Goal: Information Seeking & Learning: Learn about a topic

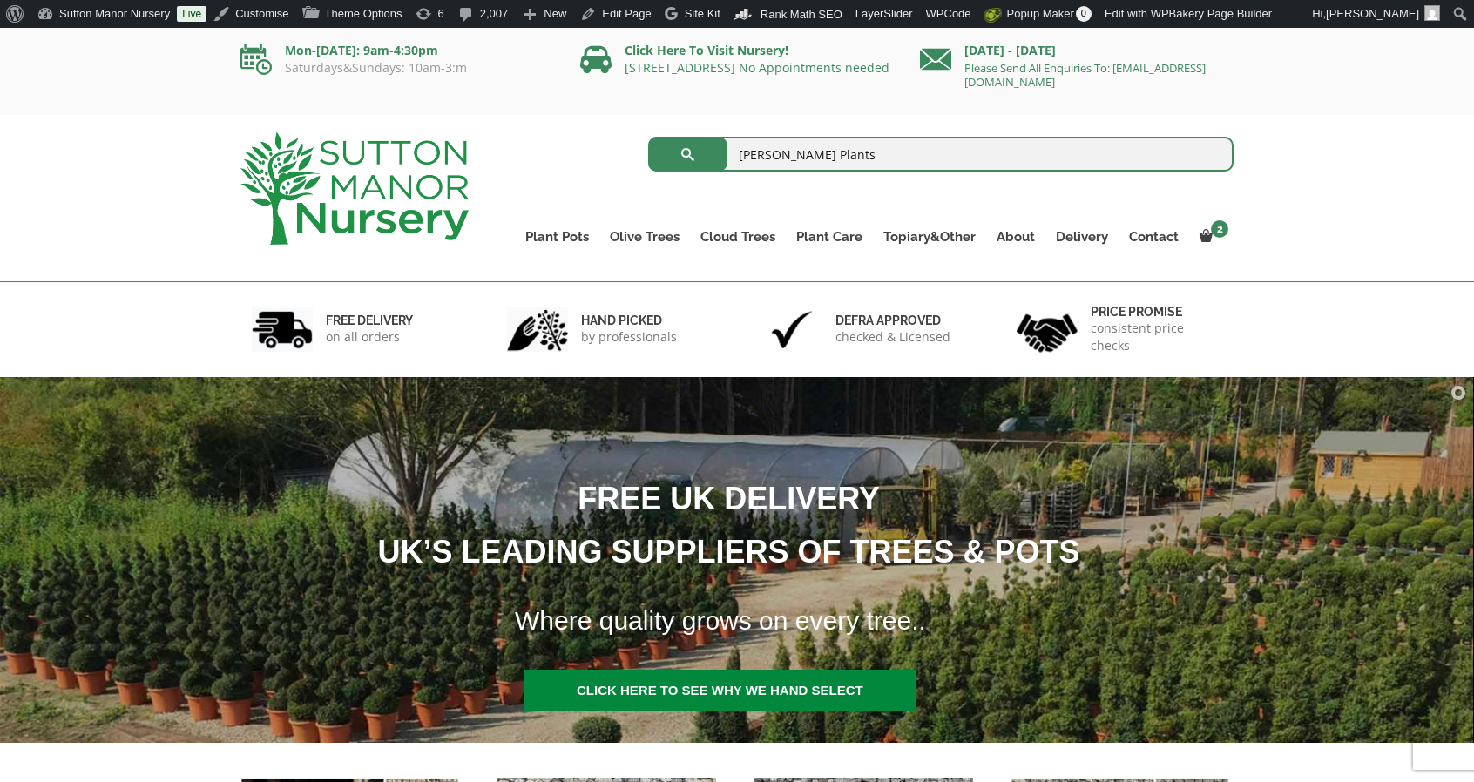
type input "[PERSON_NAME] Plants"
click at [648, 137] on button "submit" at bounding box center [687, 154] width 79 height 35
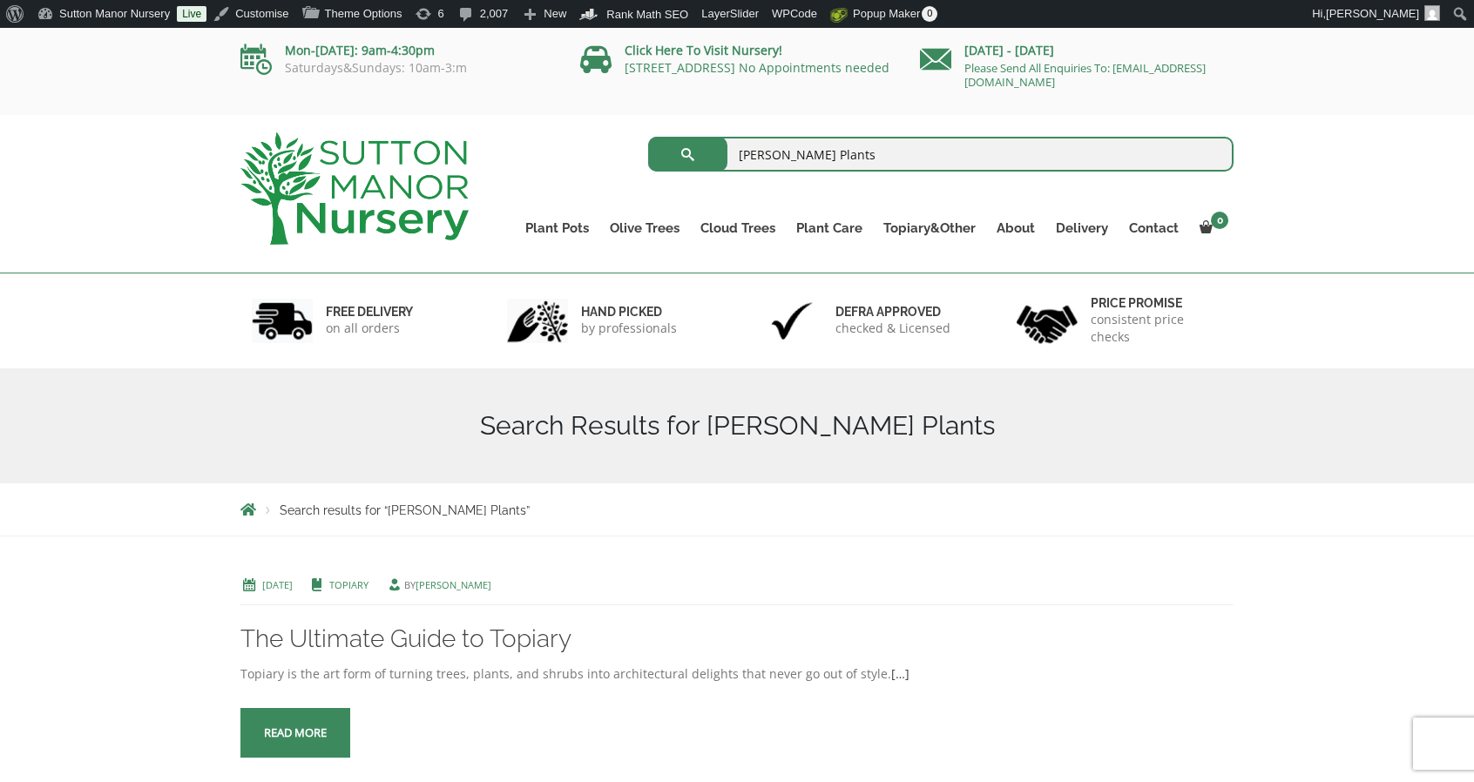
click at [326, 180] on img at bounding box center [354, 188] width 228 height 112
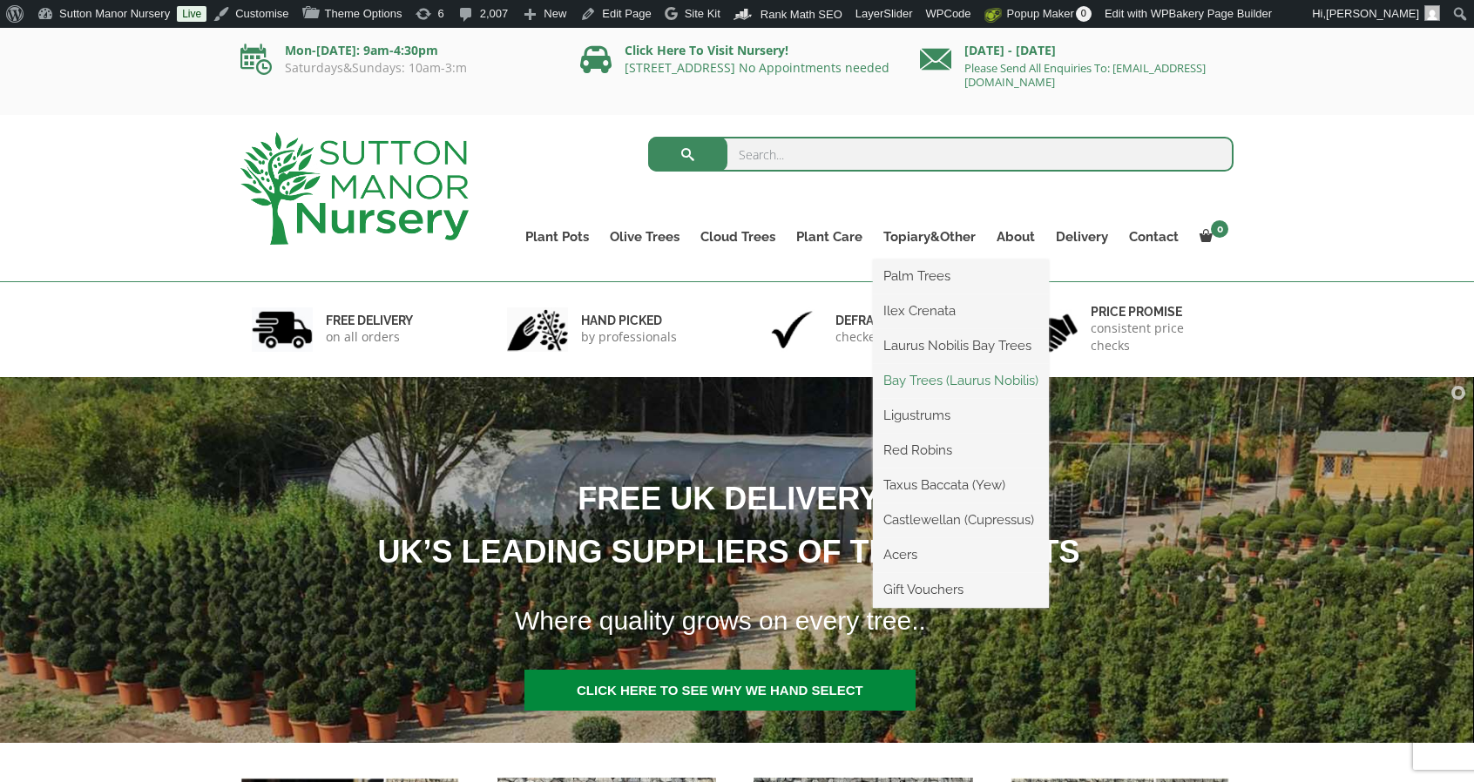
click at [917, 375] on link "Bay Trees (Laurus Nobilis)" at bounding box center [961, 381] width 176 height 26
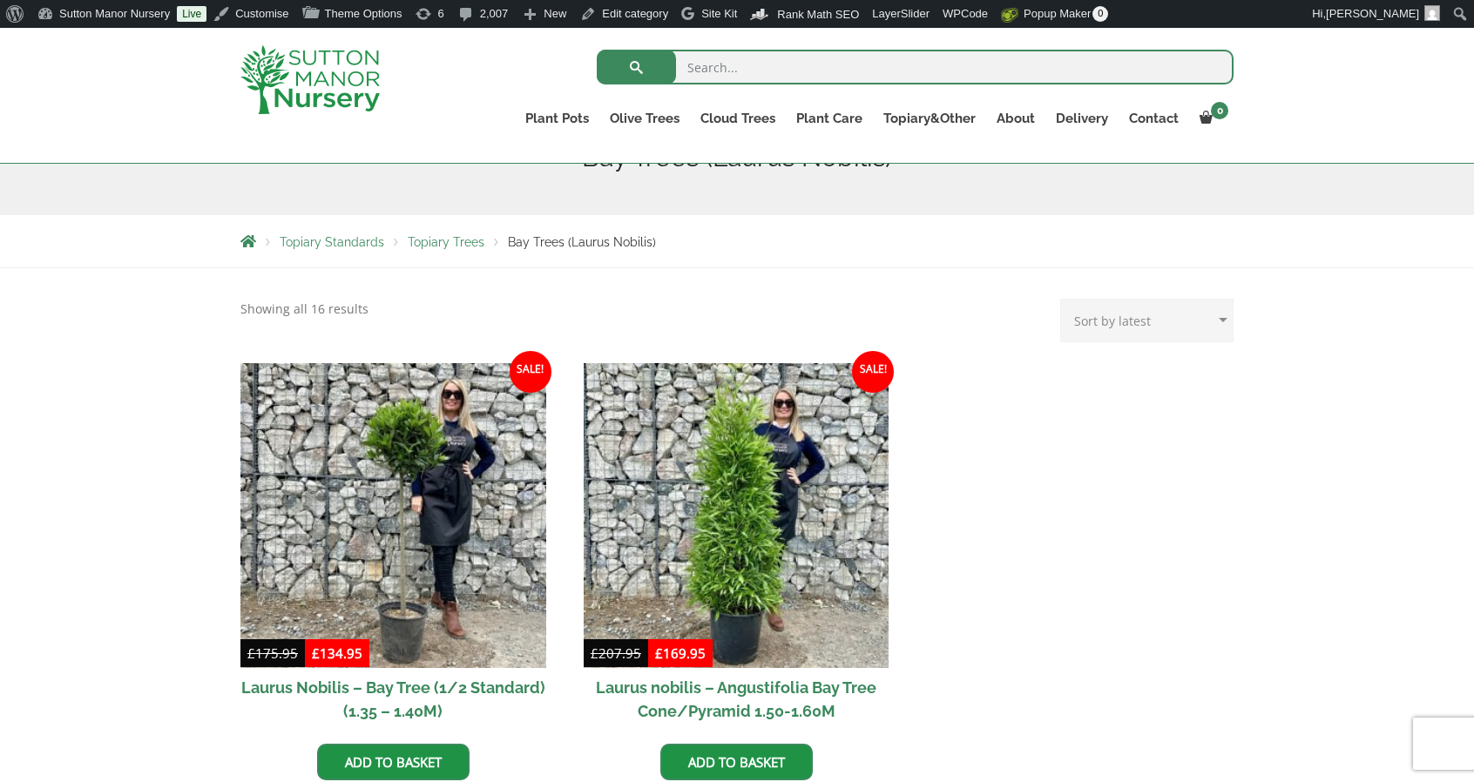
scroll to position [261, 0]
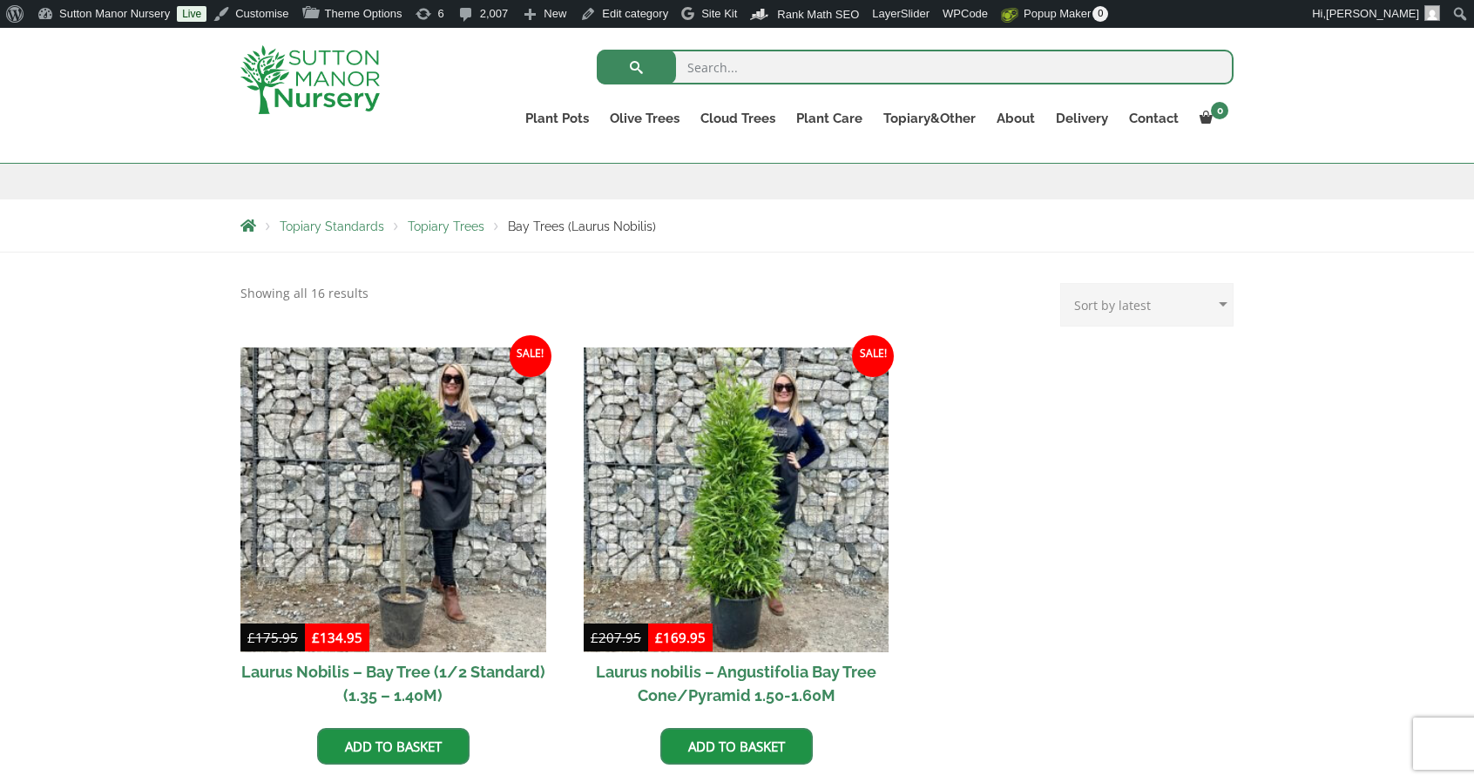
click at [312, 90] on img at bounding box center [309, 79] width 139 height 69
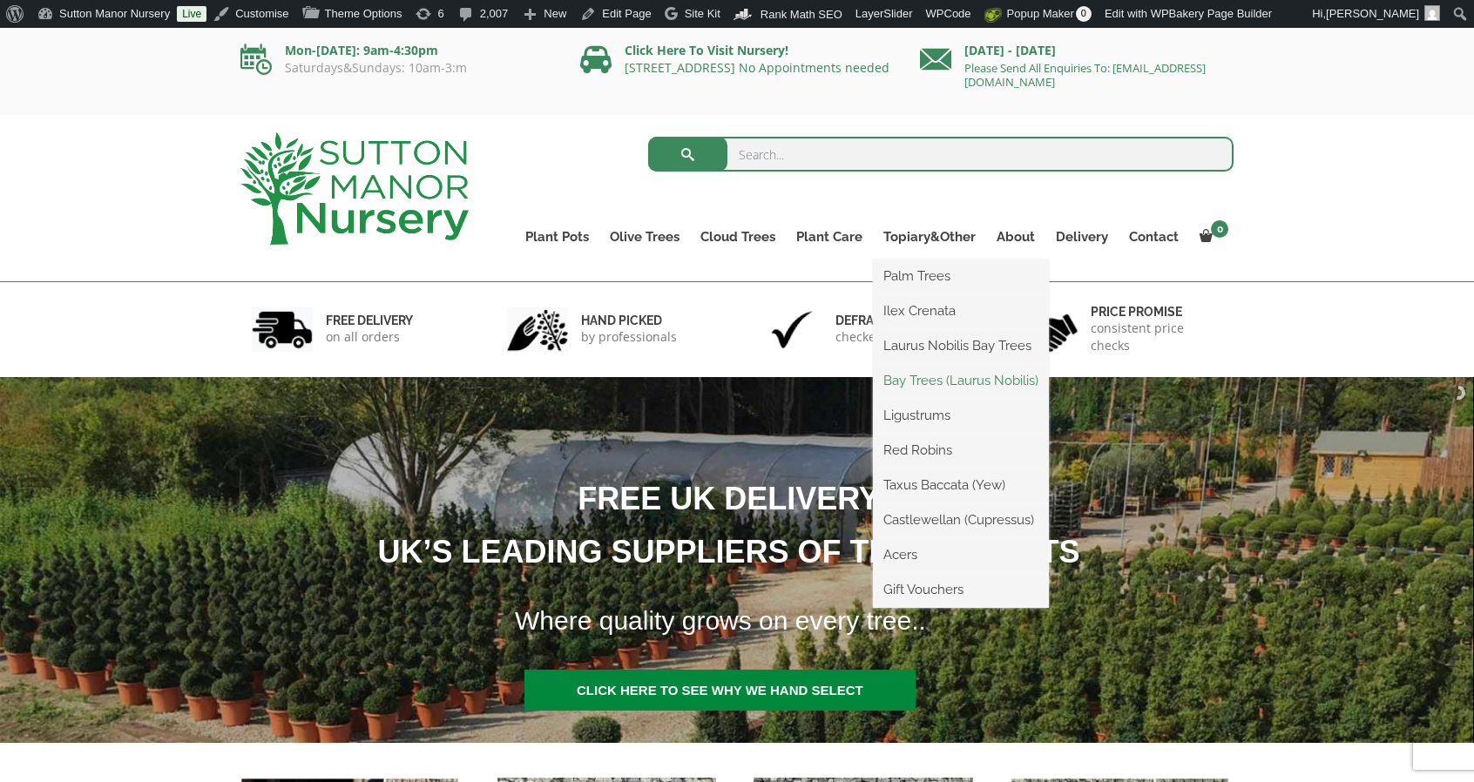
click at [928, 375] on link "Bay Trees (Laurus Nobilis)" at bounding box center [961, 381] width 176 height 26
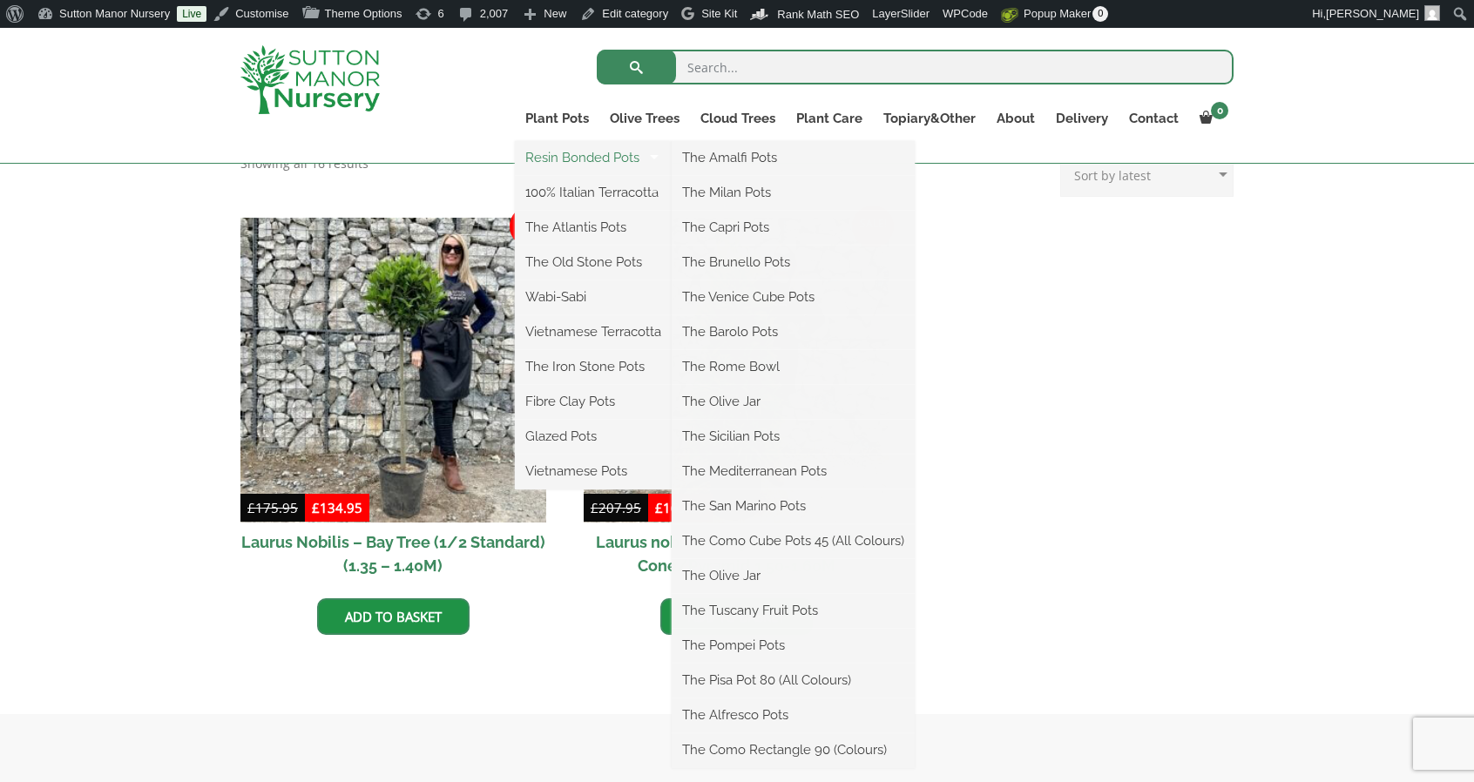
scroll to position [392, 0]
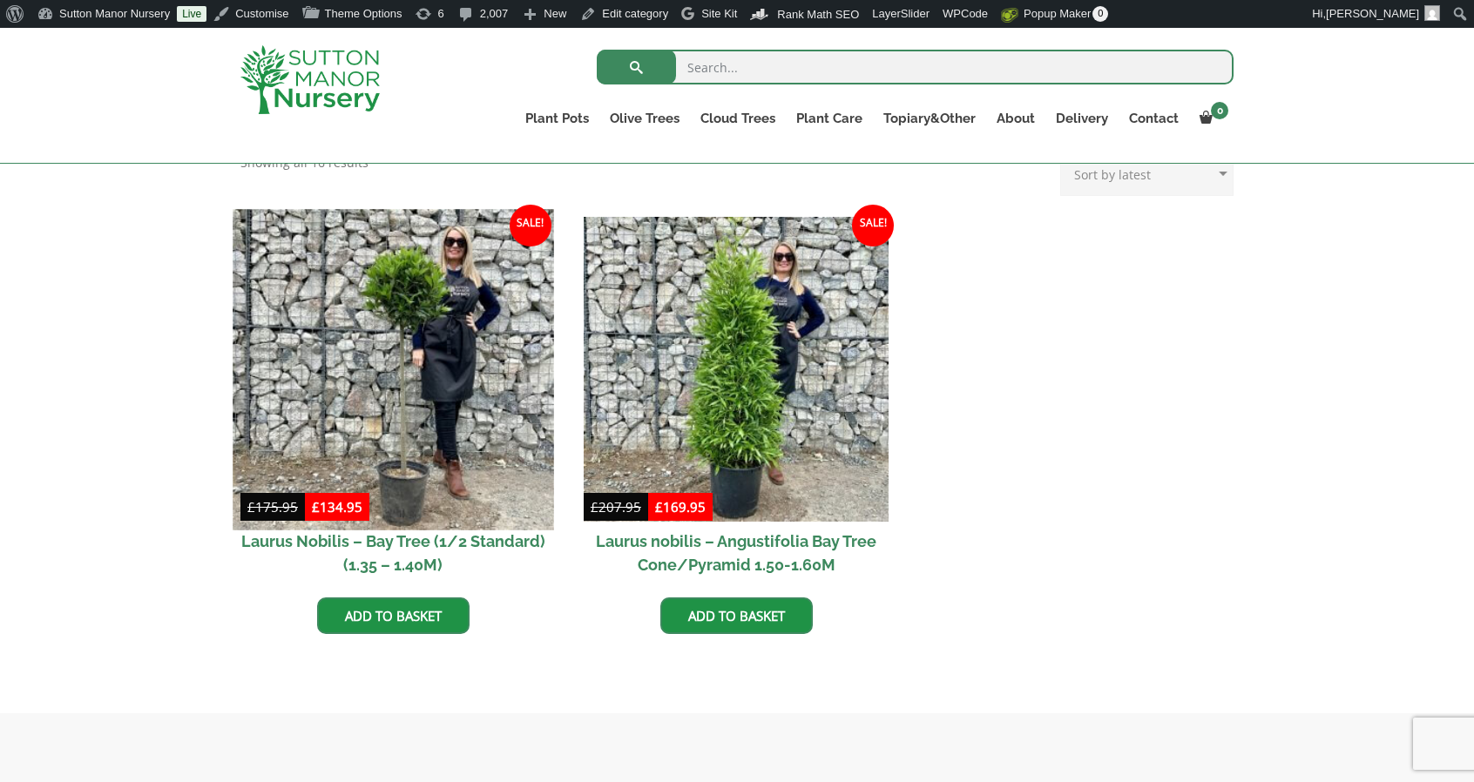
click at [439, 359] on img at bounding box center [393, 369] width 321 height 321
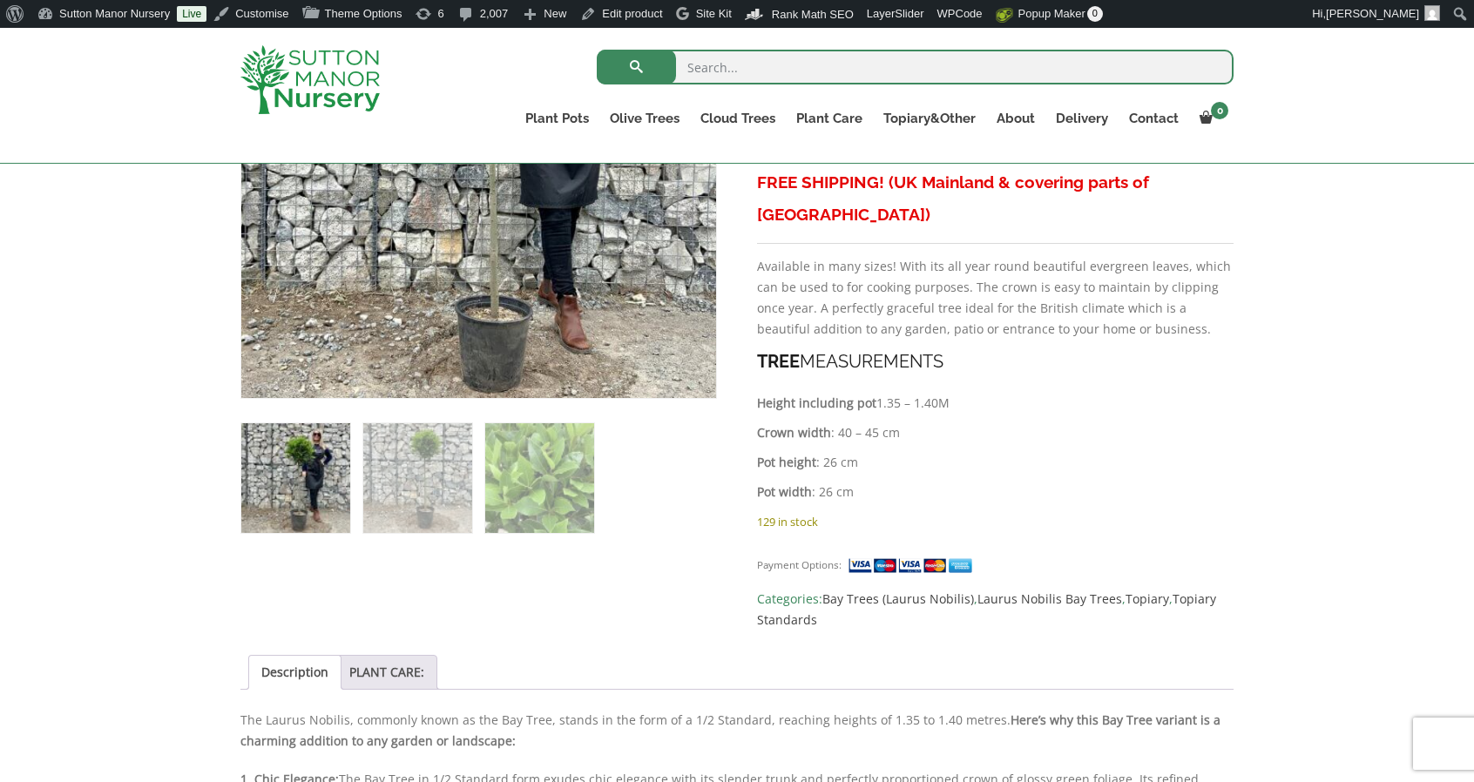
scroll to position [786, 0]
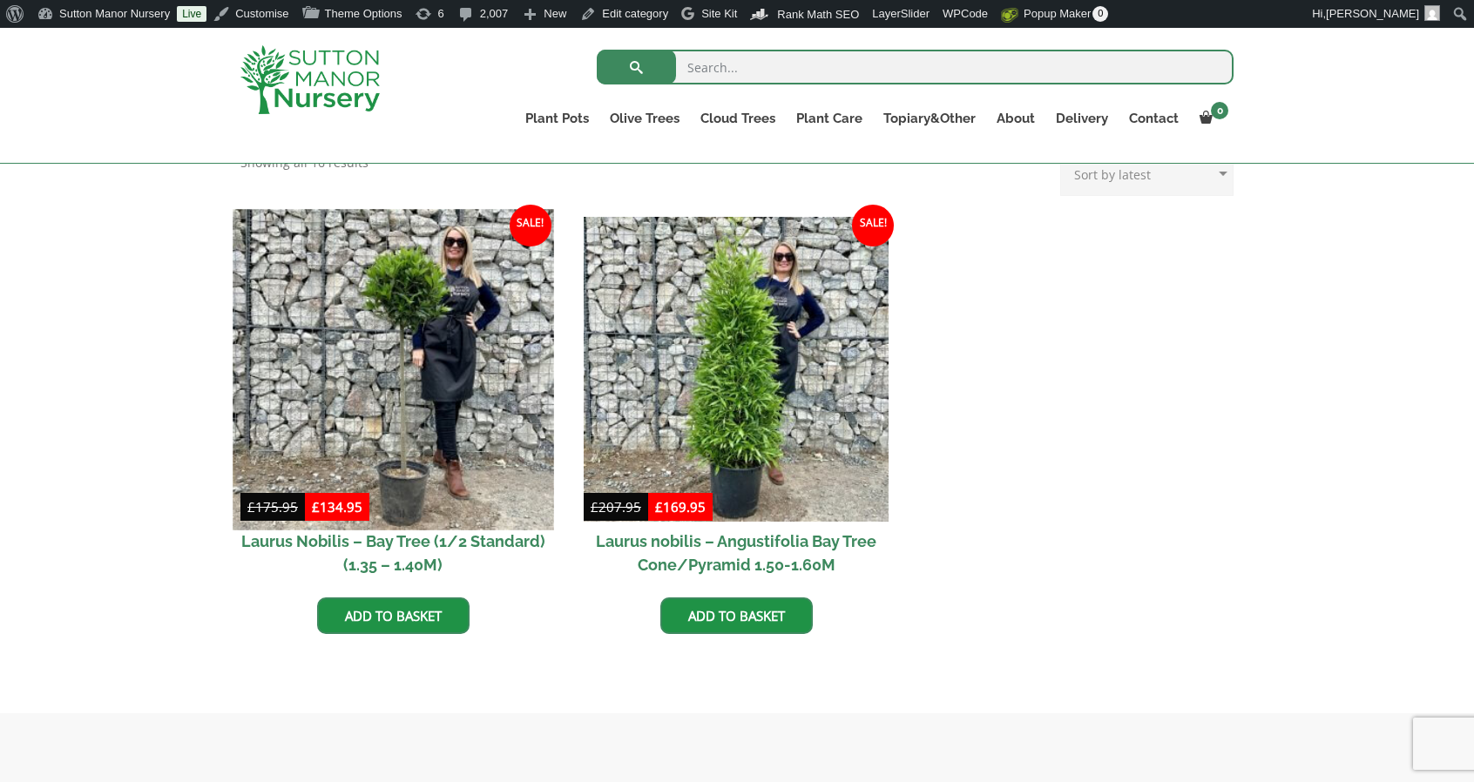
click at [476, 425] on img at bounding box center [393, 369] width 321 height 321
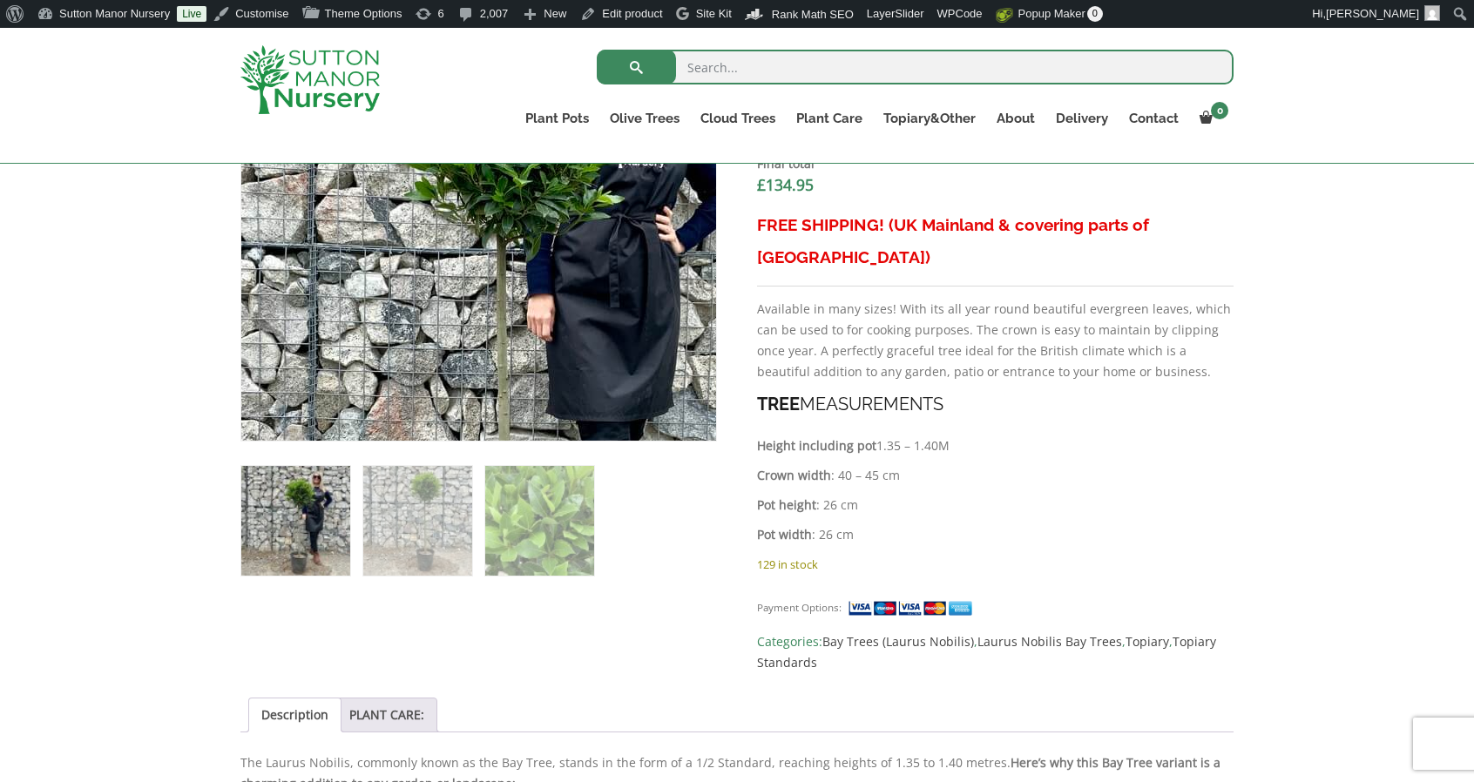
scroll to position [744, 0]
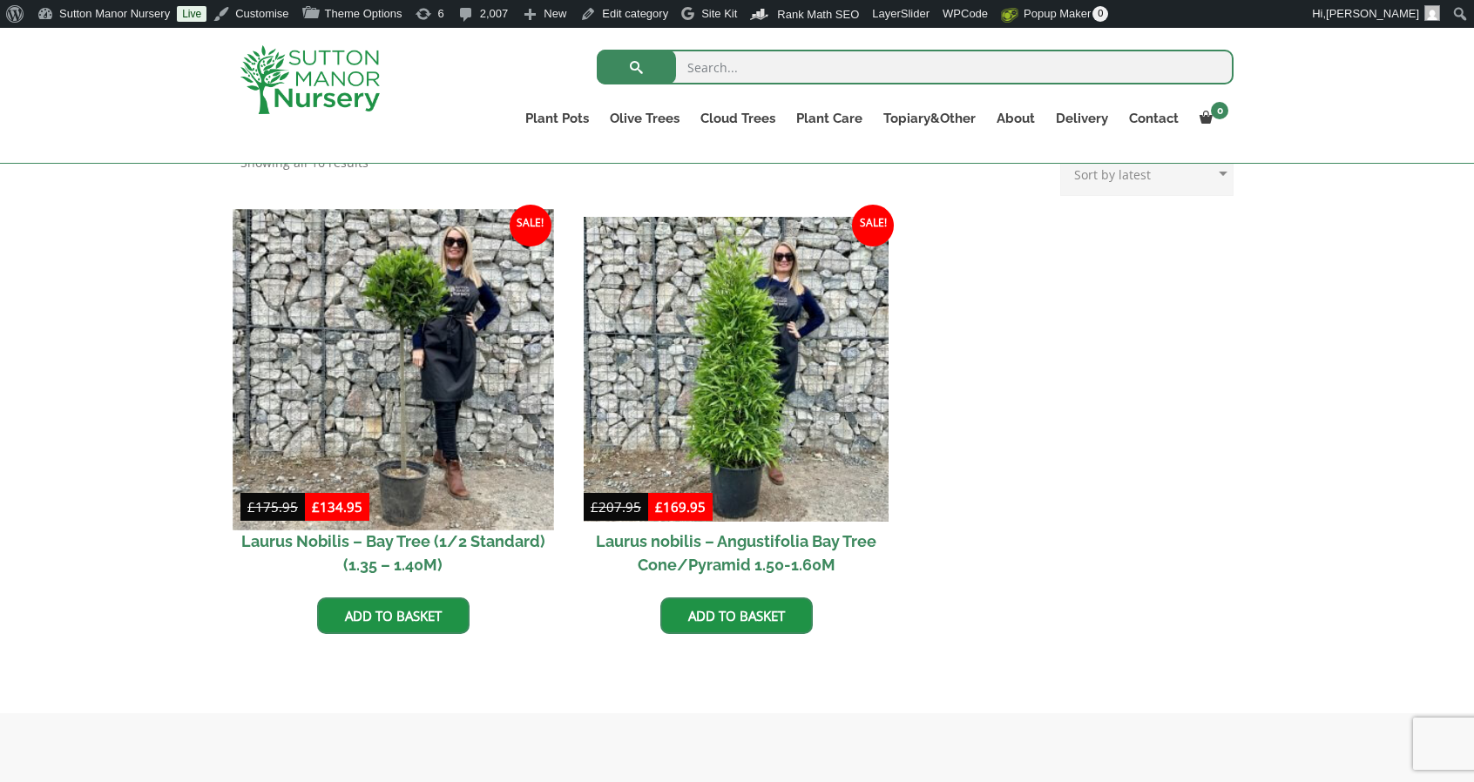
click at [348, 266] on img at bounding box center [393, 369] width 321 height 321
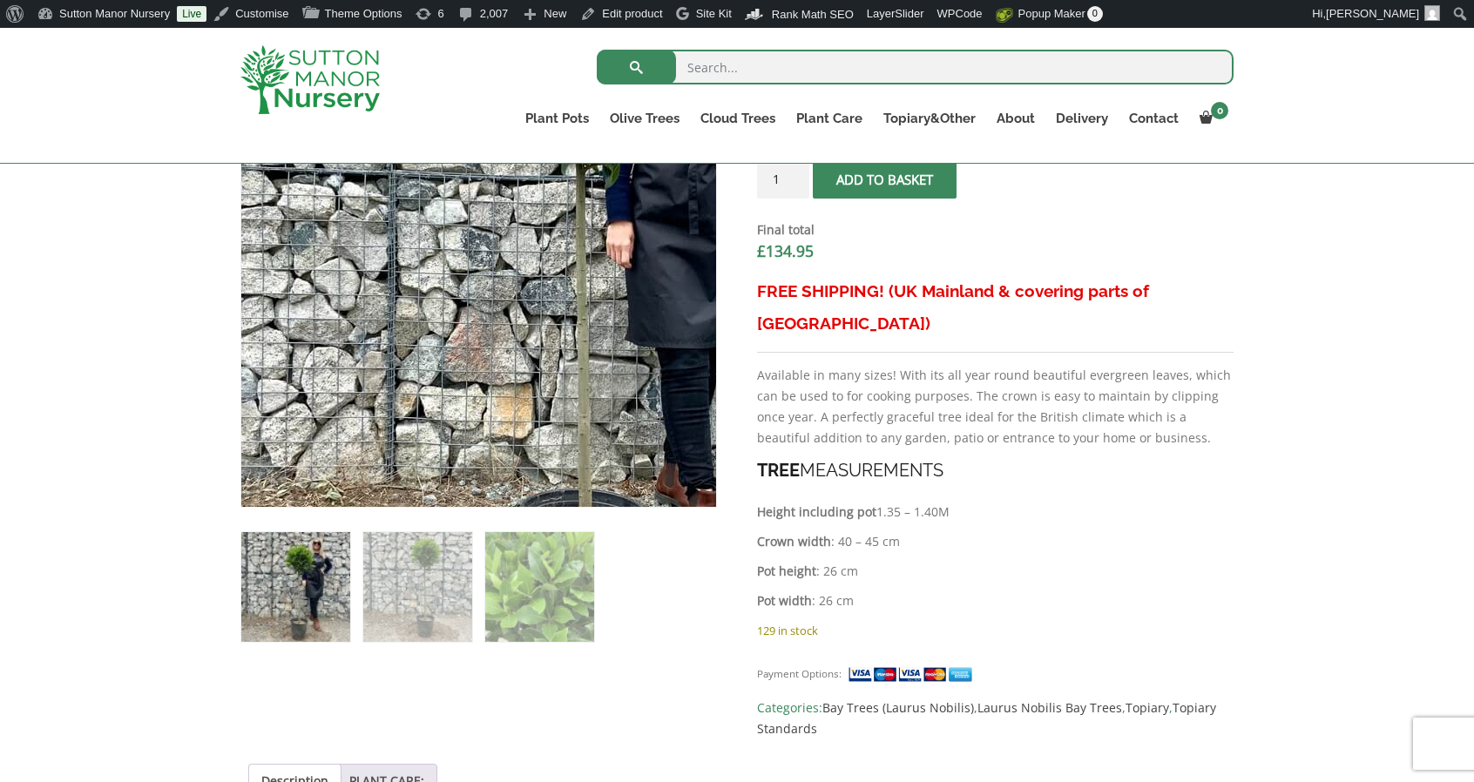
scroll to position [677, 0]
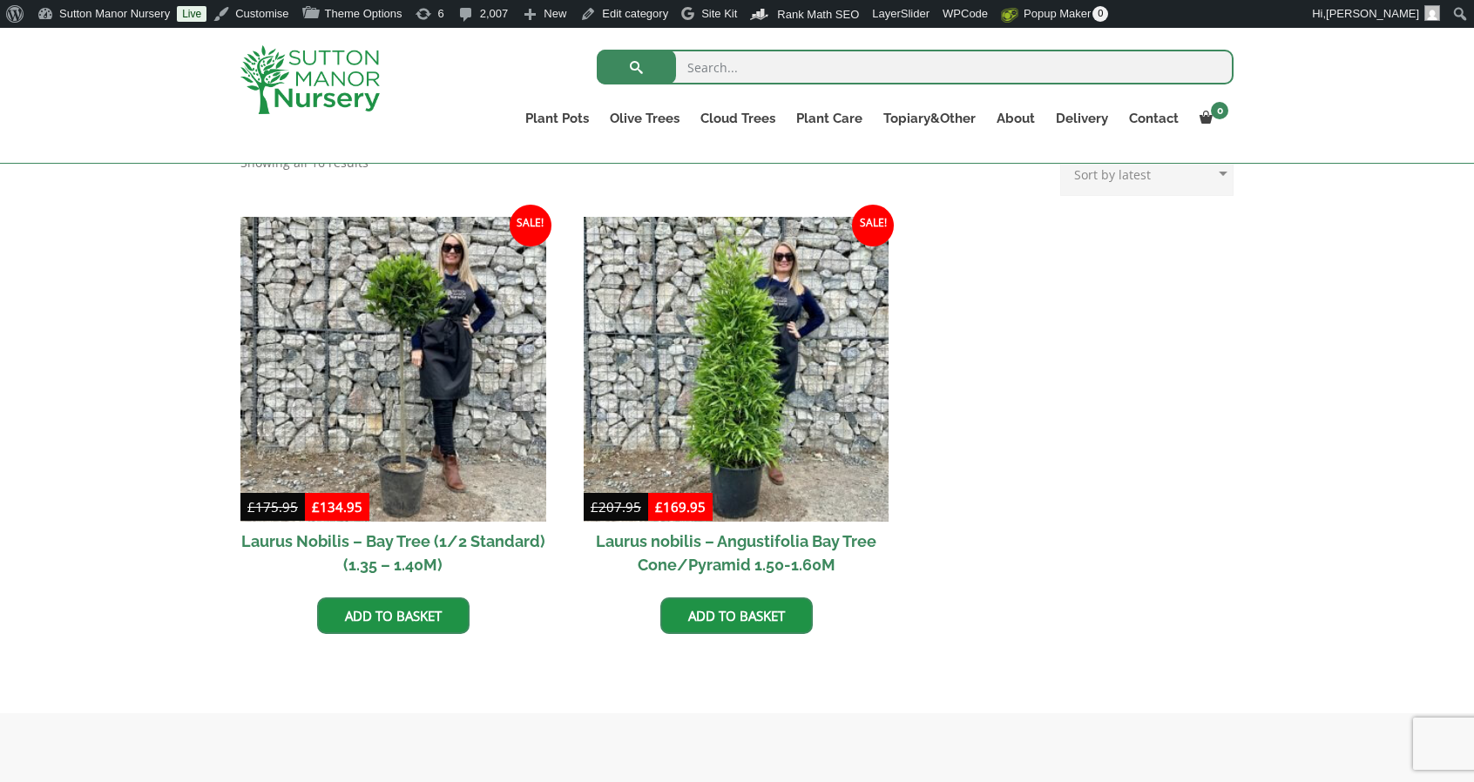
click at [700, 312] on img at bounding box center [737, 370] width 306 height 306
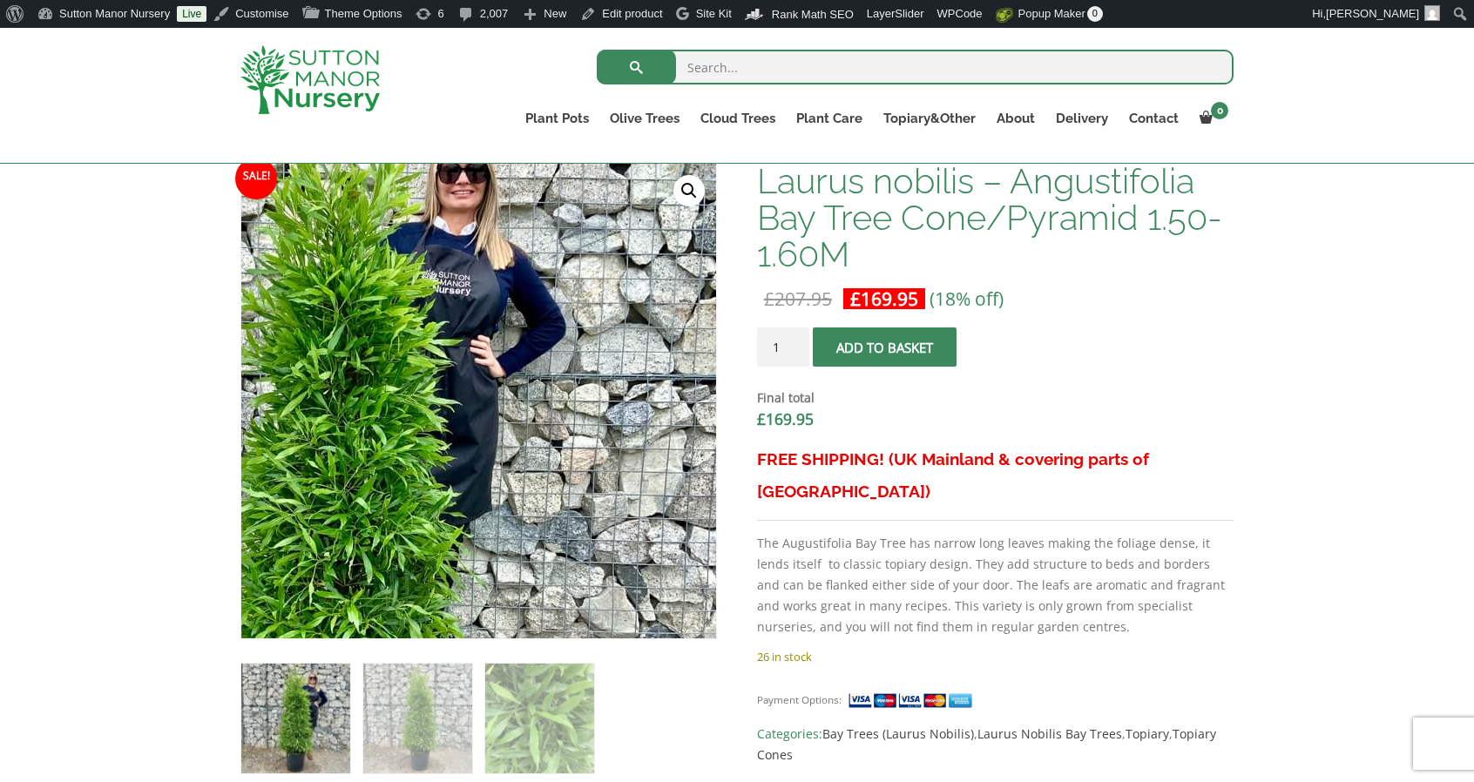
scroll to position [545, 0]
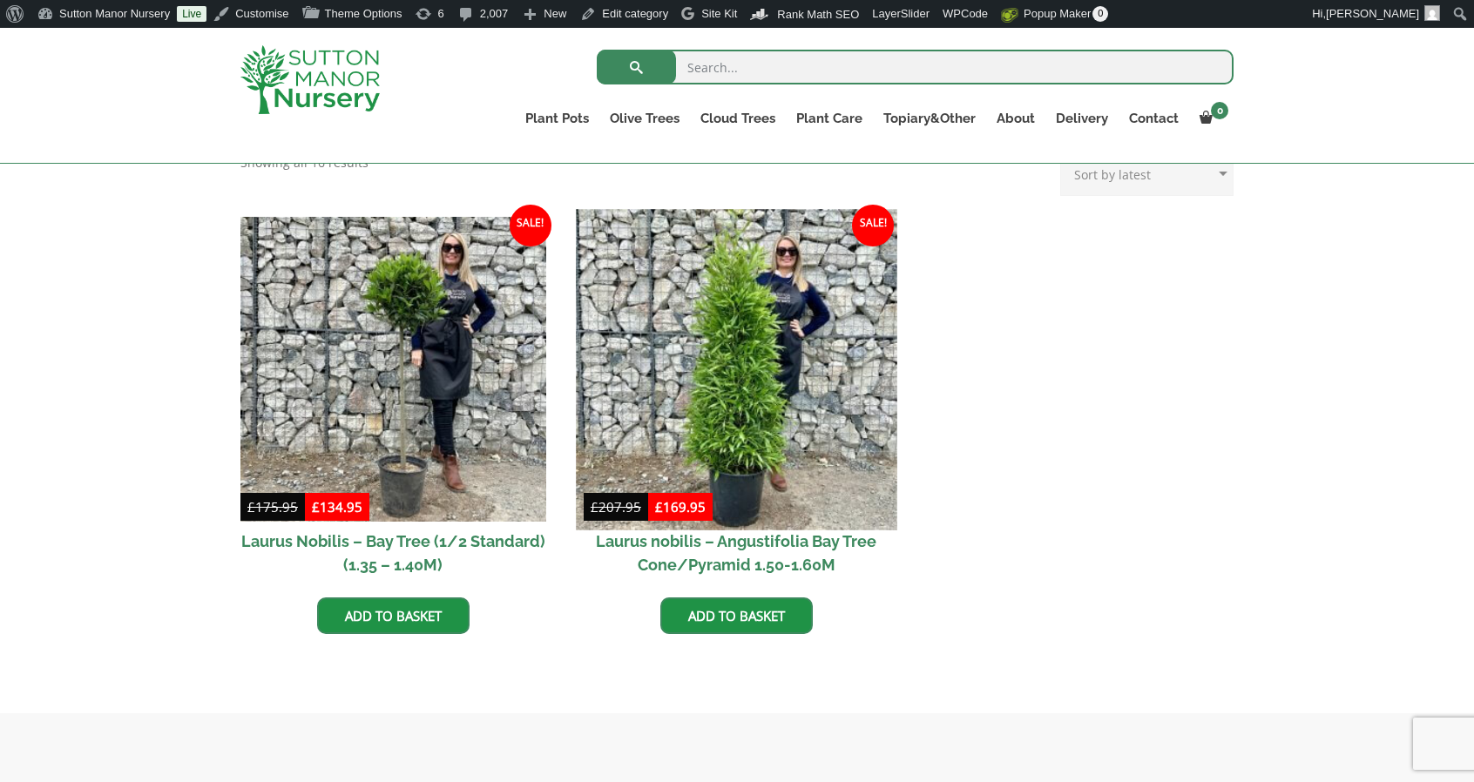
click at [673, 346] on img at bounding box center [736, 369] width 321 height 321
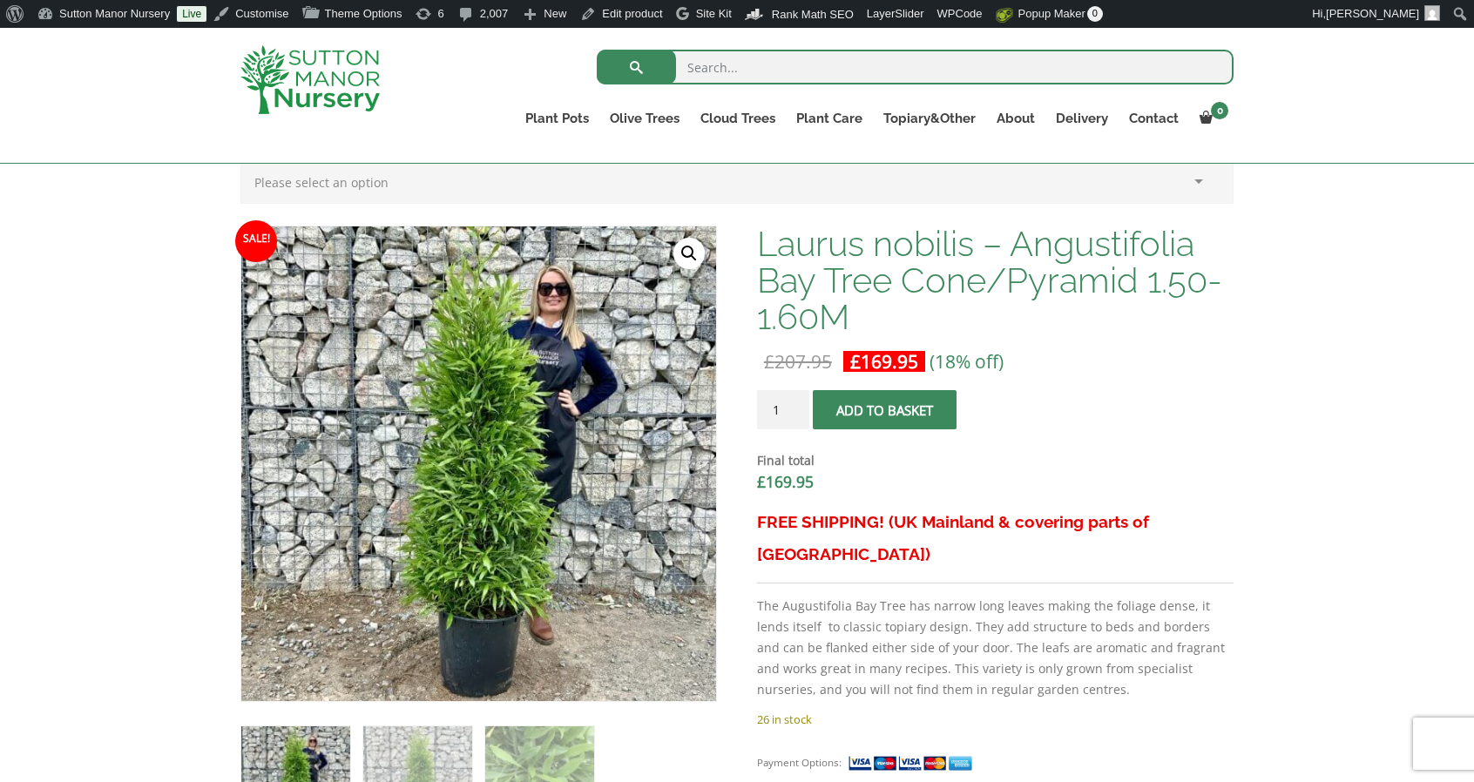
scroll to position [466, 0]
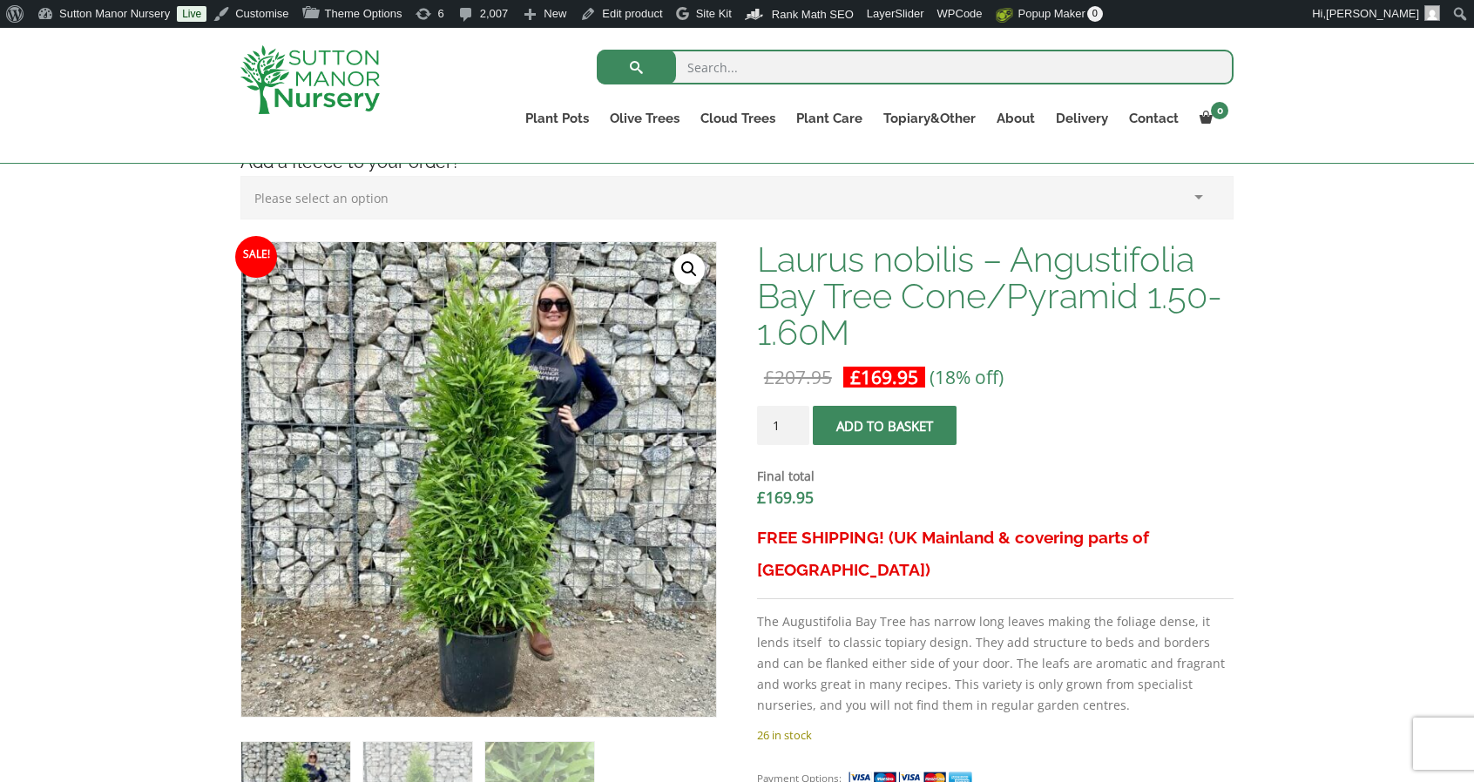
click at [337, 59] on img at bounding box center [309, 79] width 139 height 69
